Goal: Navigation & Orientation: Find specific page/section

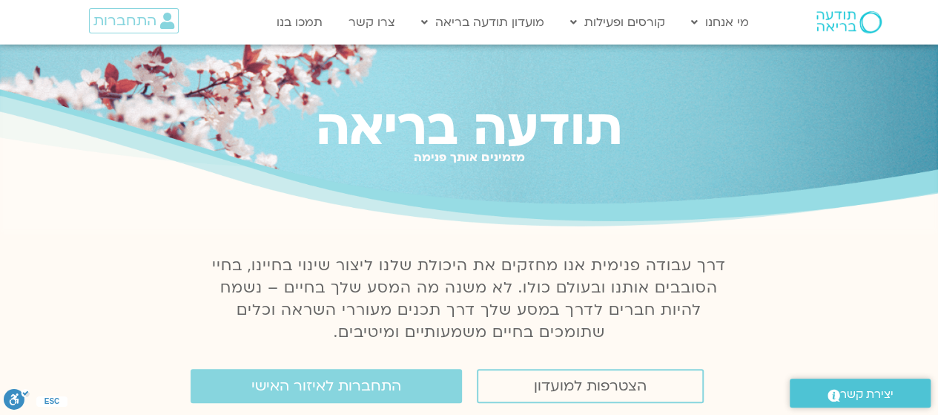
scroll to position [148, 0]
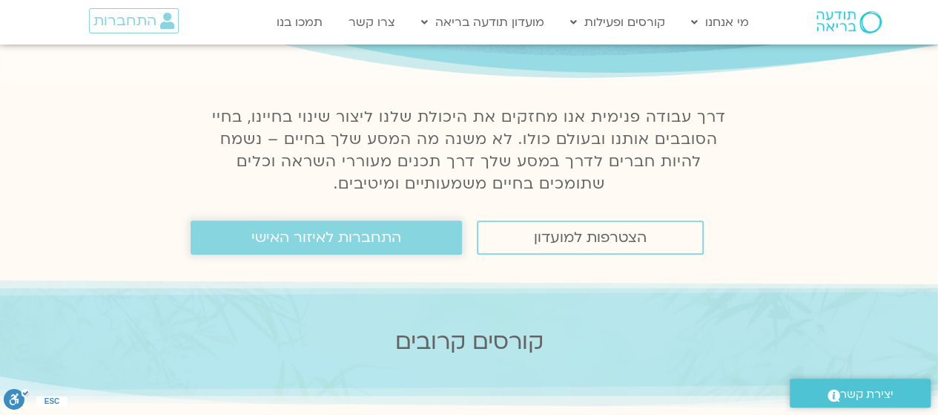
click at [295, 235] on span "התחברות לאיזור האישי" at bounding box center [326, 237] width 150 height 16
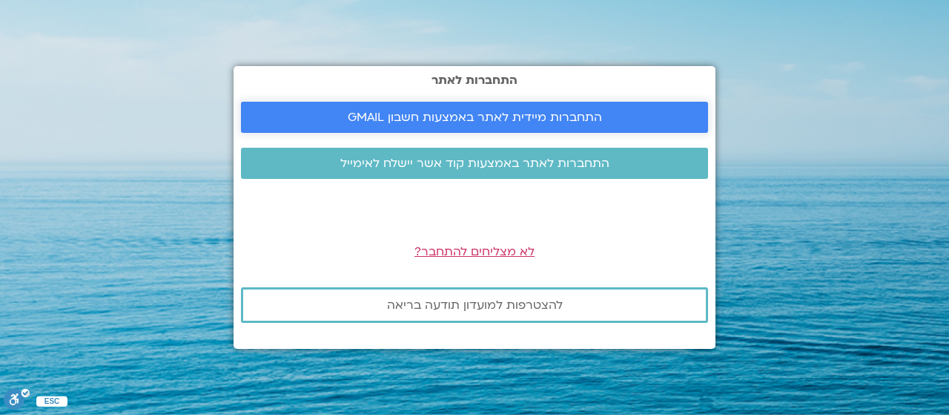
click at [433, 116] on span "התחברות מיידית לאתר באמצעות חשבון GMAIL" at bounding box center [475, 117] width 254 height 13
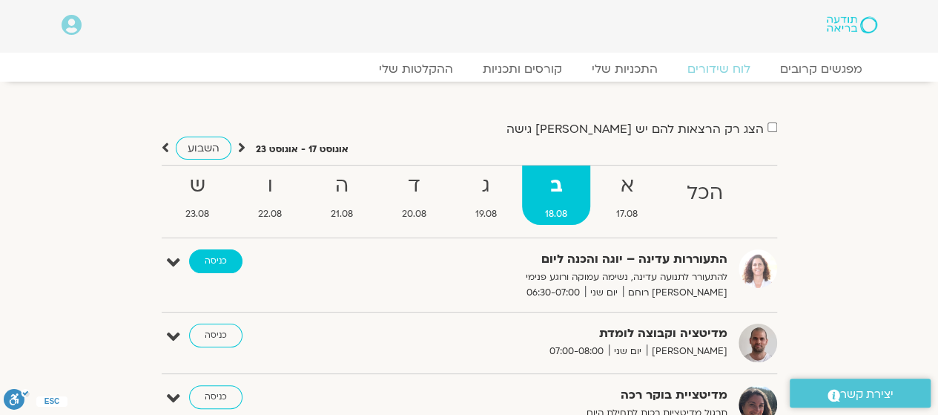
click at [229, 258] on link "כניסה" at bounding box center [215, 261] width 53 height 24
